Goal: Book appointment/travel/reservation

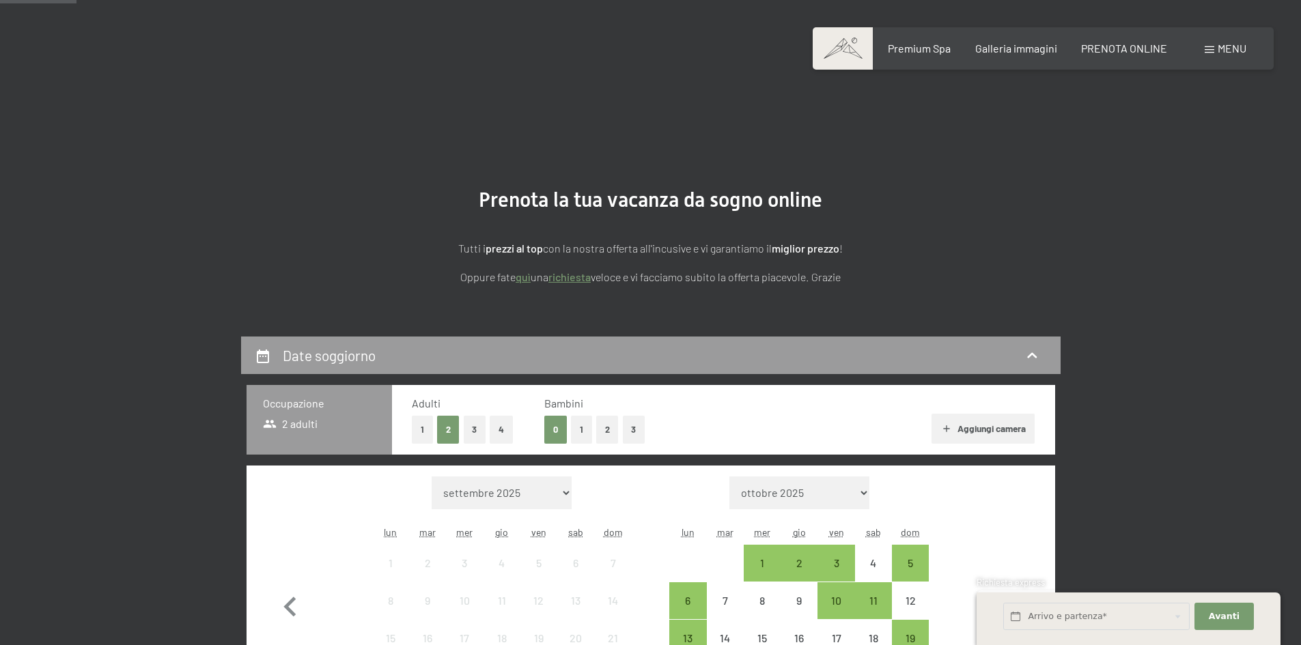
click at [1010, 598] on icon "button" at bounding box center [1011, 608] width 12 height 20
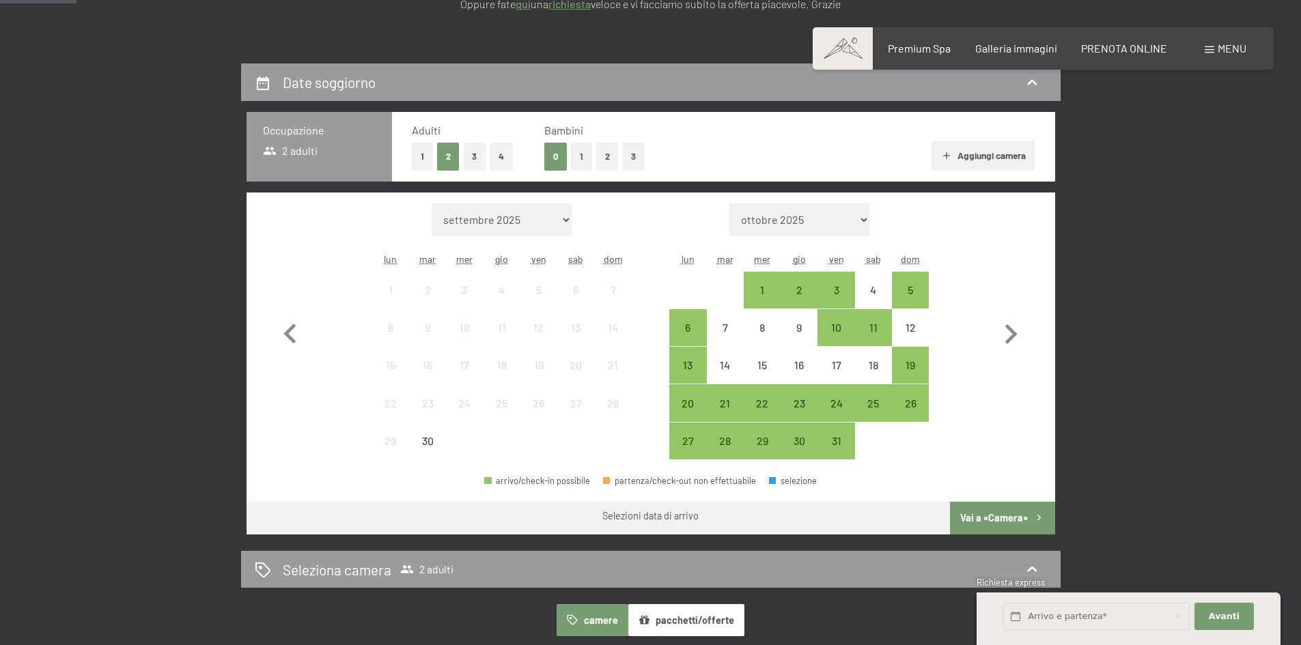
select select "[DATE]"
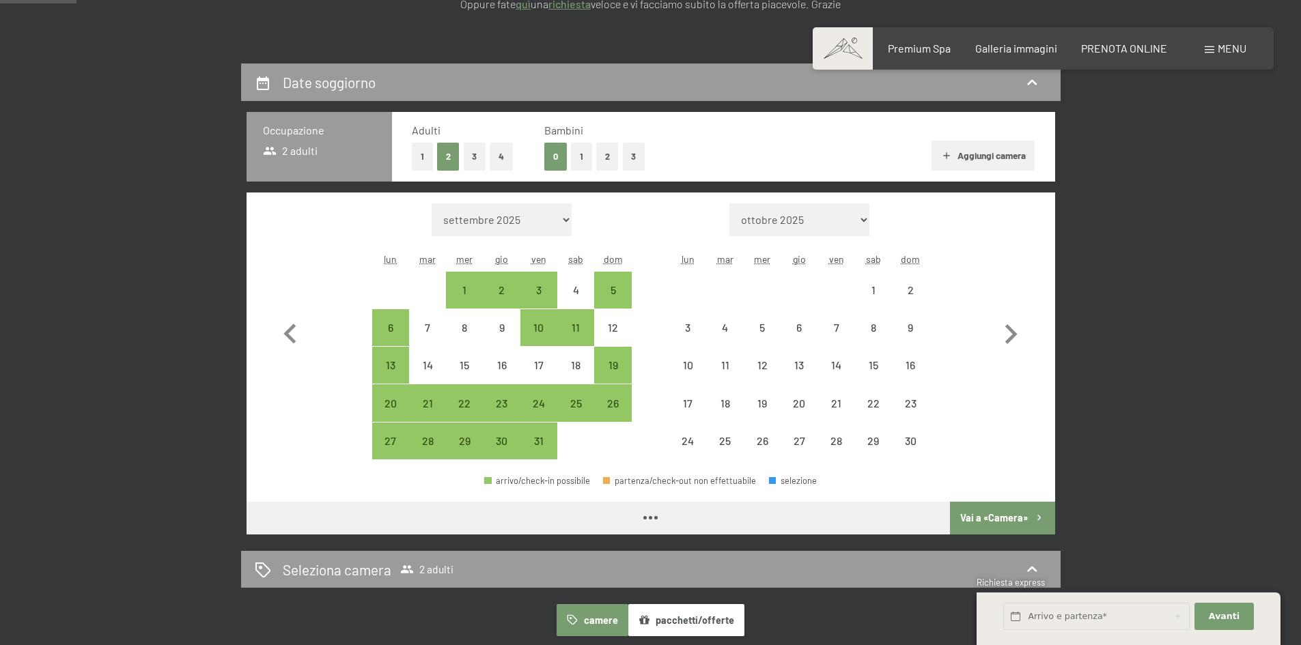
select select "[DATE]"
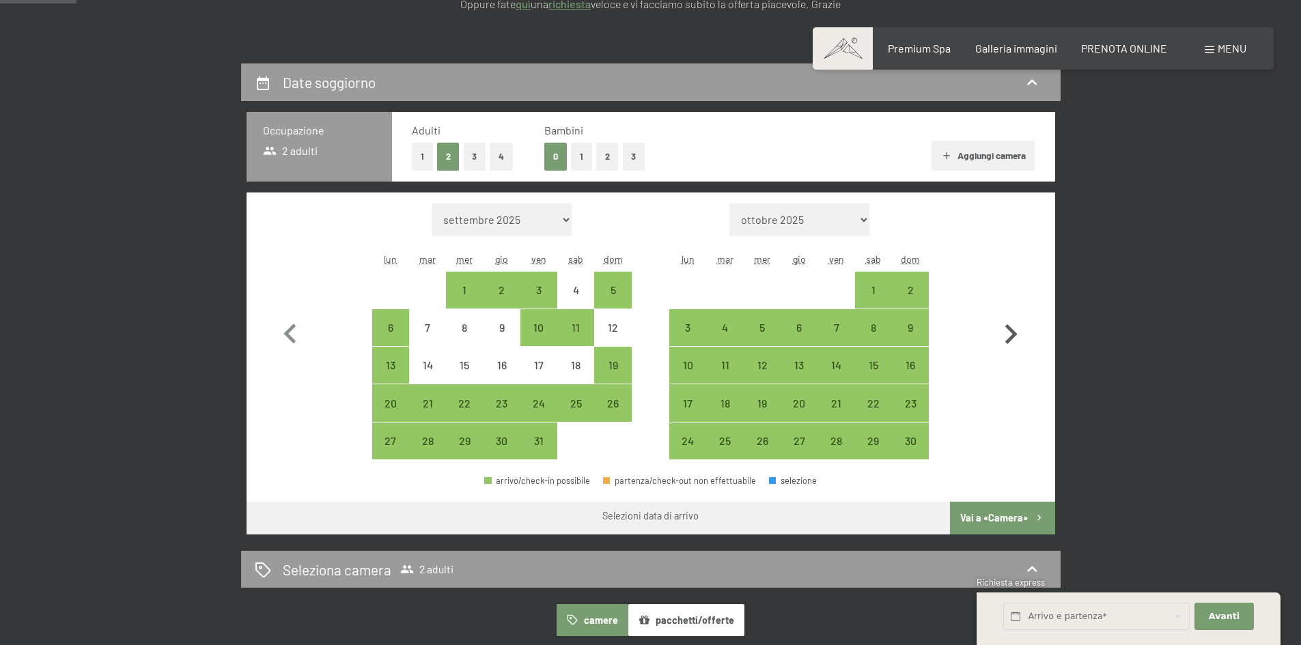
click at [1006, 339] on icon "button" at bounding box center [1011, 335] width 40 height 40
select select "[DATE]"
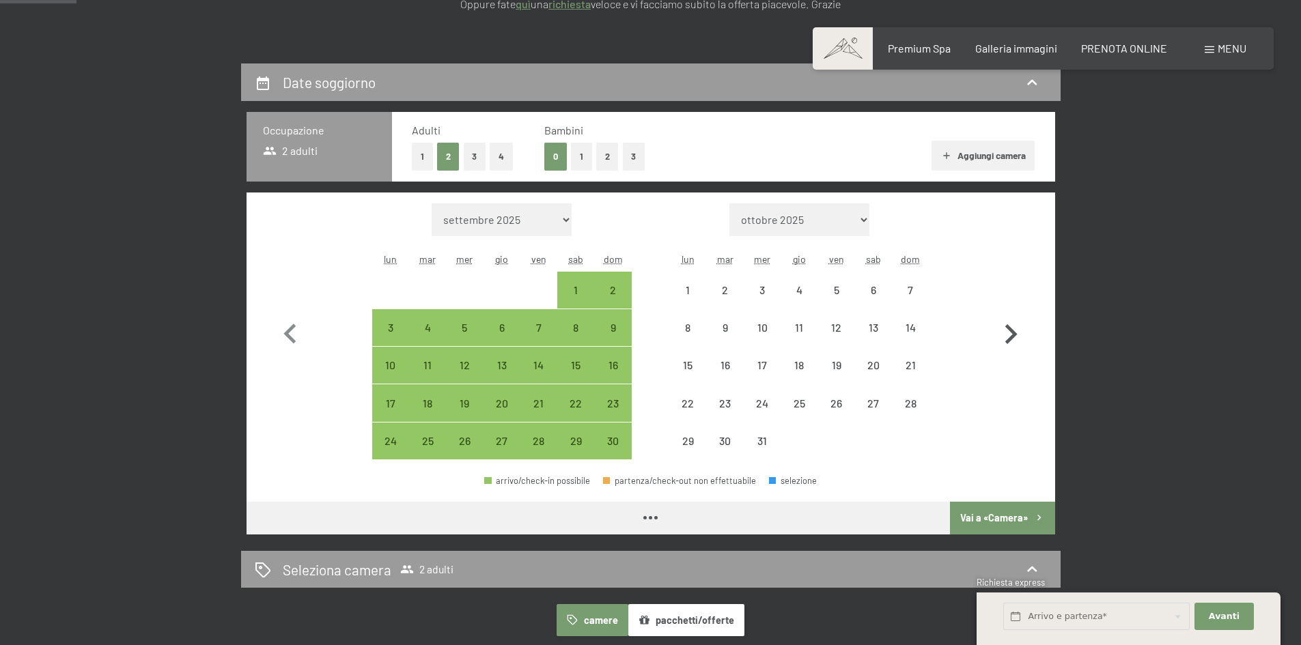
select select "[DATE]"
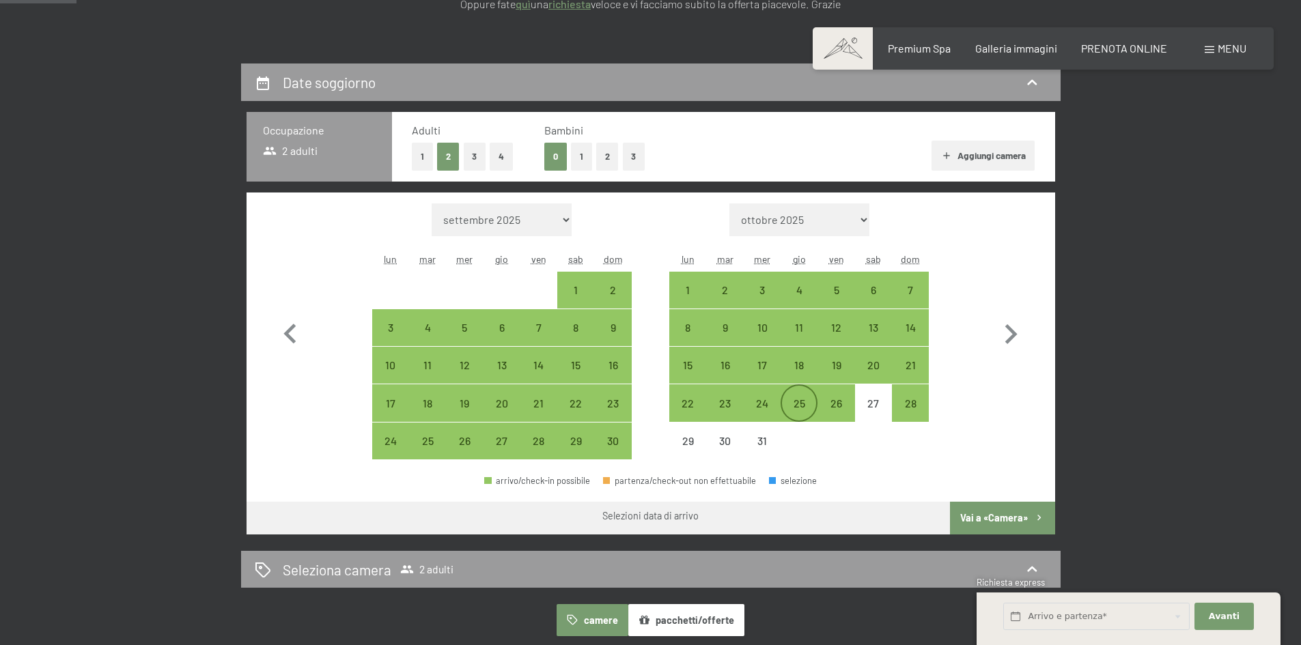
click at [804, 404] on div "25" at bounding box center [799, 415] width 34 height 34
select select "[DATE]"
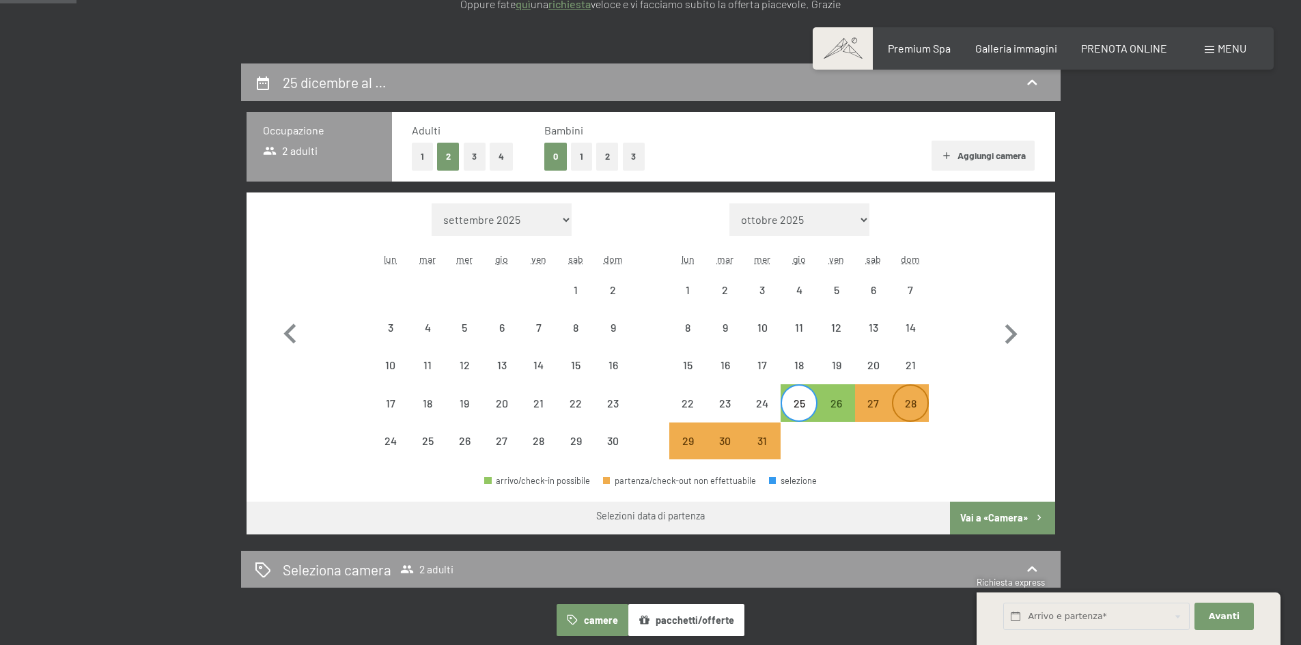
click at [903, 403] on div "28" at bounding box center [910, 415] width 34 height 34
select select "[DATE]"
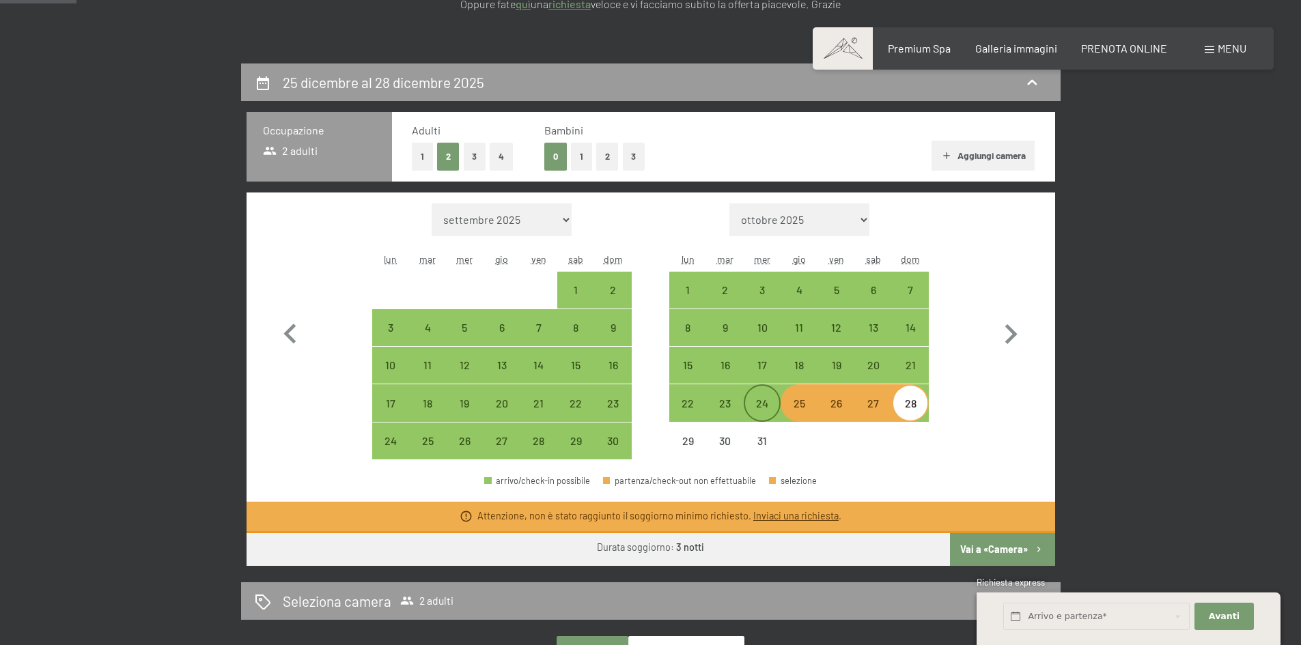
click at [762, 411] on div "24" at bounding box center [762, 415] width 34 height 34
select select "[DATE]"
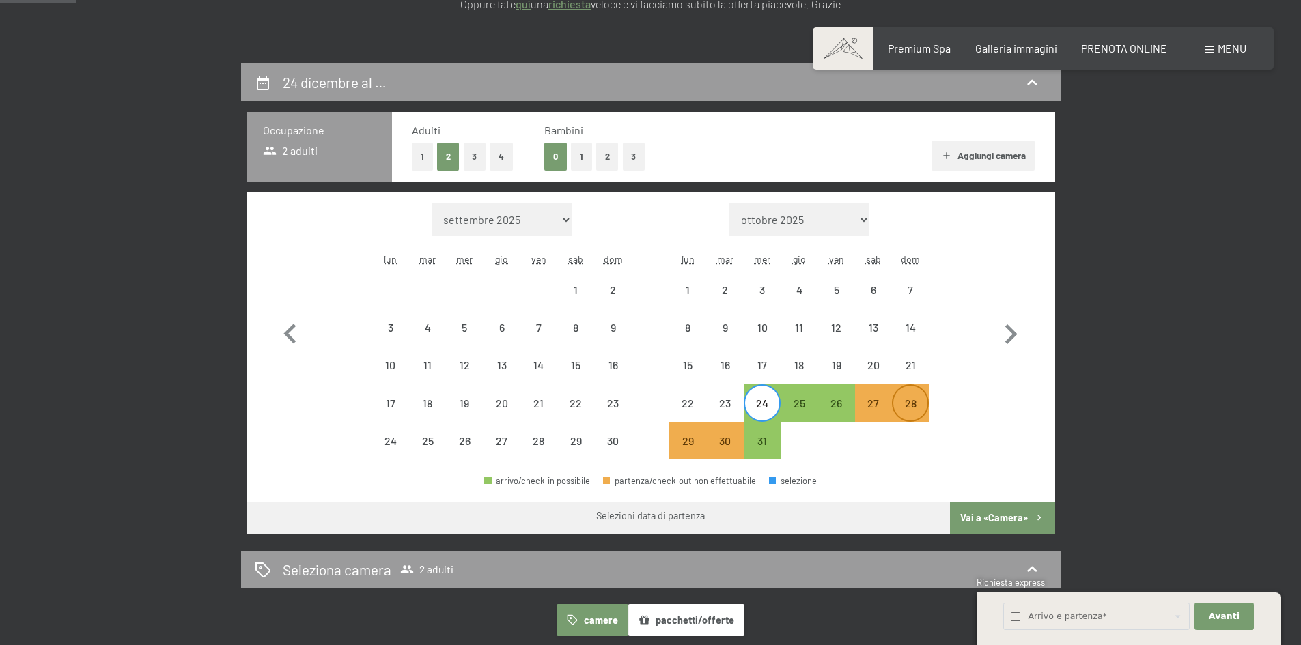
click at [907, 406] on div "28" at bounding box center [910, 415] width 34 height 34
select select "[DATE]"
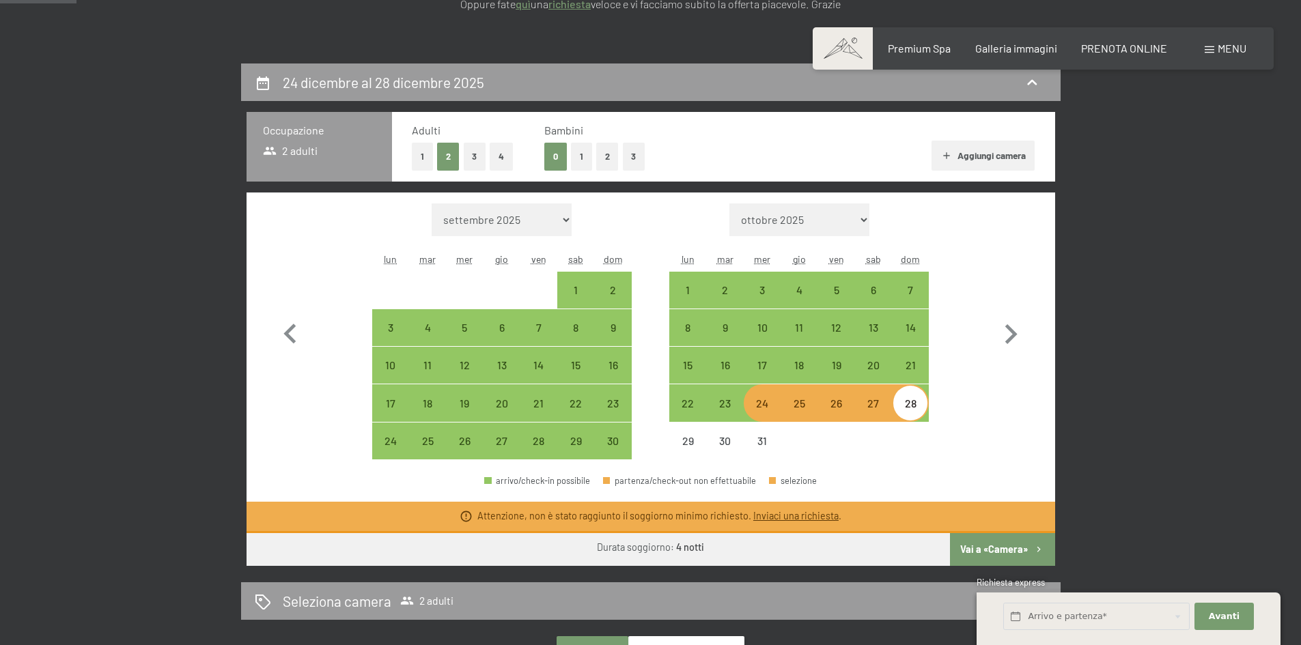
drag, startPoint x: 757, startPoint y: 404, endPoint x: 762, endPoint y: 410, distance: 7.3
click at [758, 406] on div "24" at bounding box center [762, 415] width 34 height 34
select select "[DATE]"
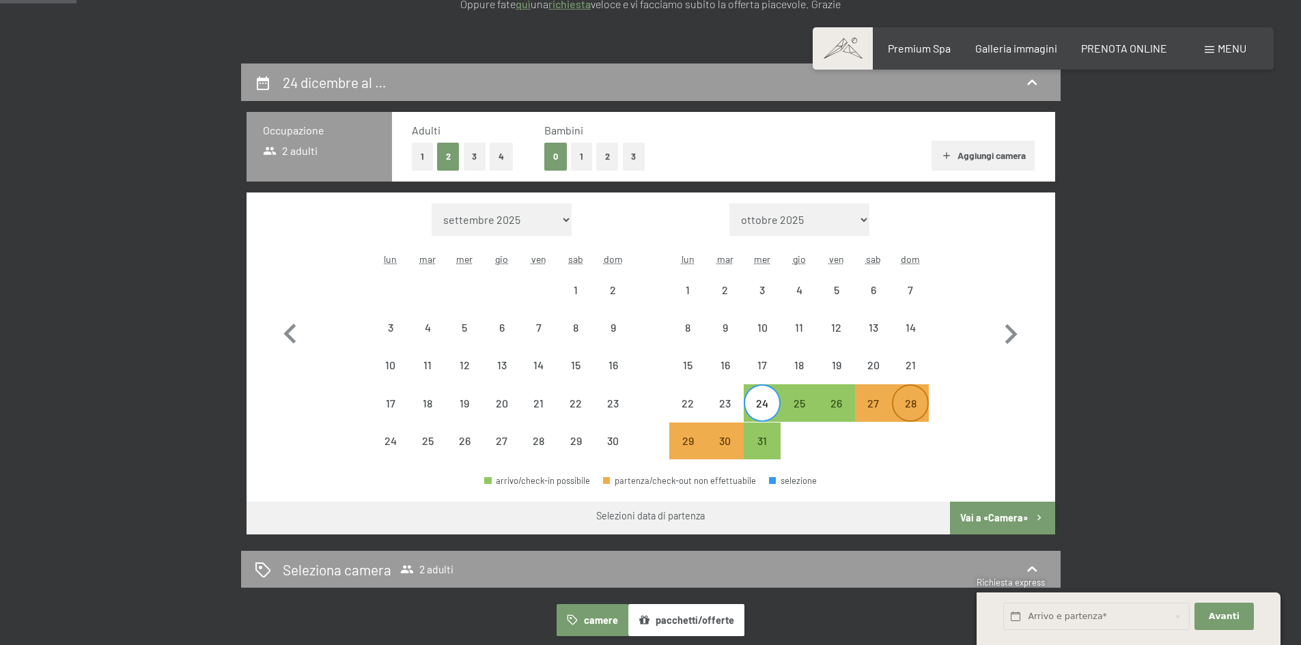
click at [905, 405] on div "28" at bounding box center [910, 415] width 34 height 34
select select "[DATE]"
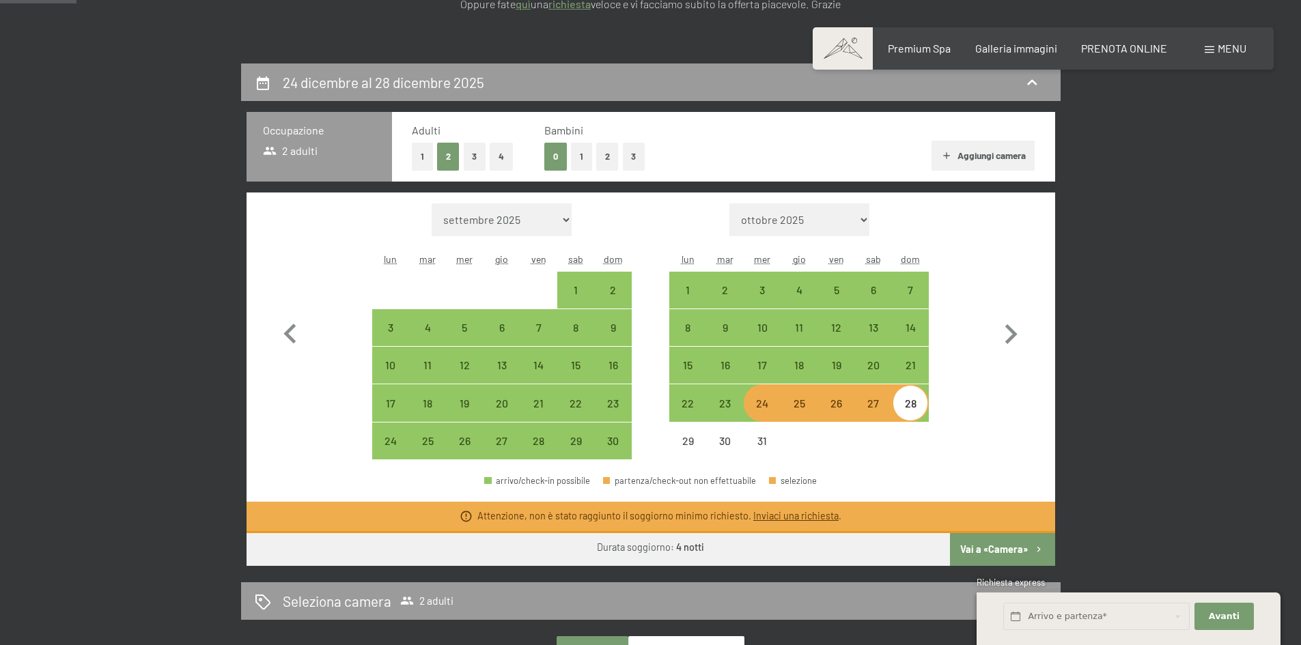
click at [891, 451] on div at bounding box center [873, 441] width 37 height 37
click at [1003, 342] on icon "button" at bounding box center [1011, 335] width 40 height 40
select select "[DATE]"
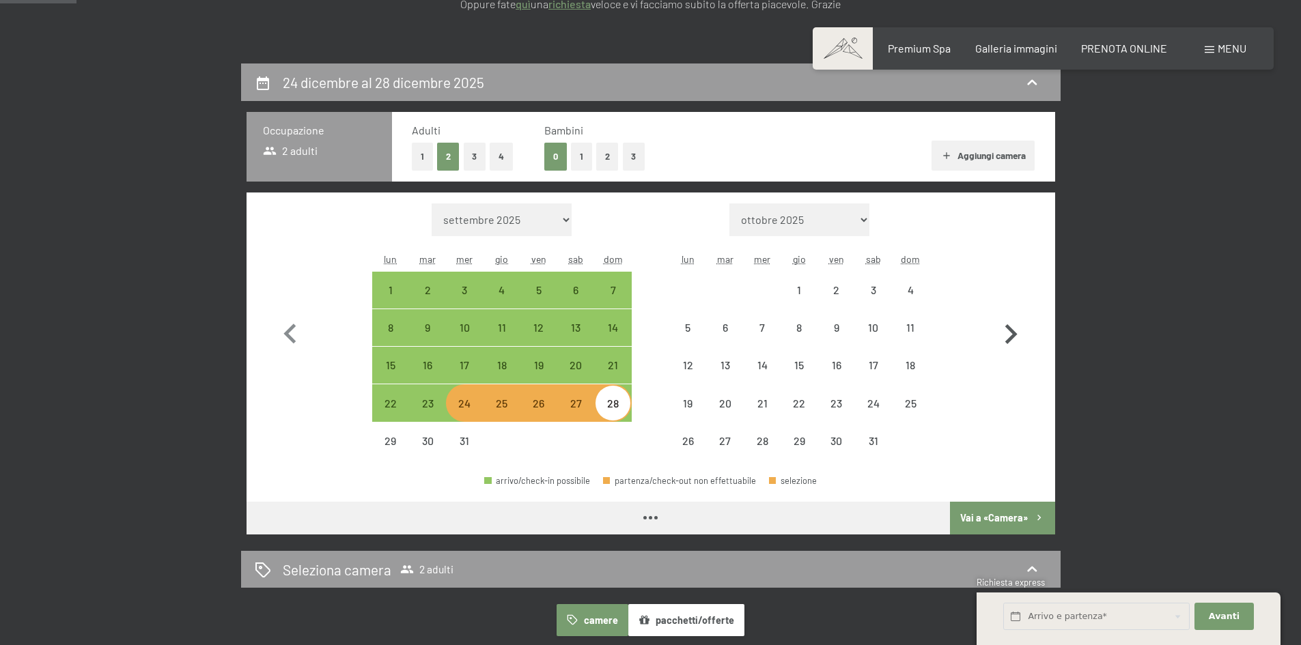
select select "[DATE]"
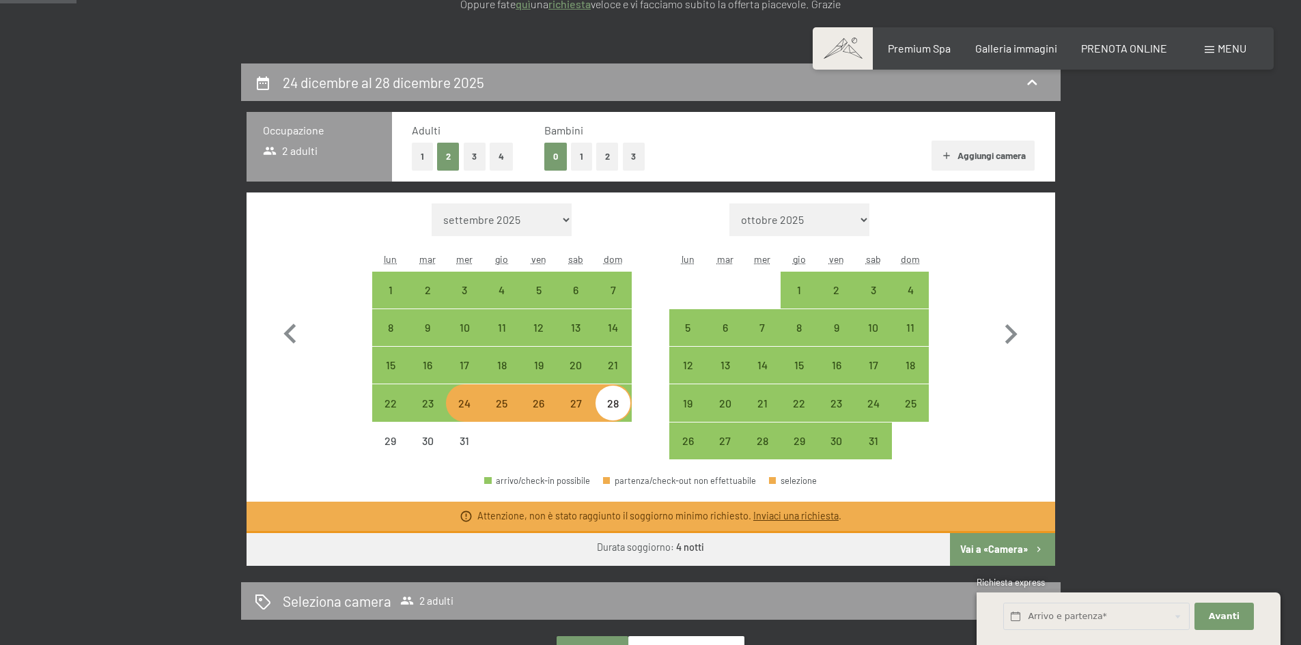
click at [604, 415] on div "28" at bounding box center [613, 415] width 34 height 34
select select "[DATE]"
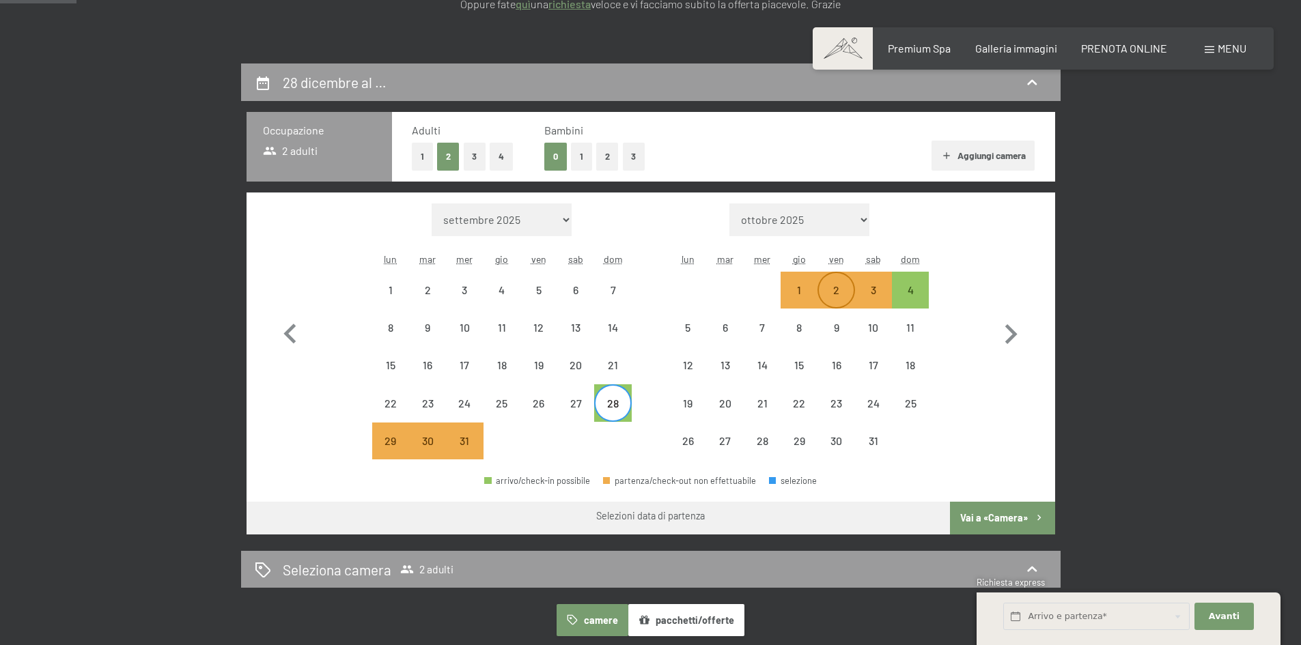
click at [844, 293] on div "2" at bounding box center [836, 302] width 34 height 34
select select "[DATE]"
